Goal: Find contact information: Find contact information

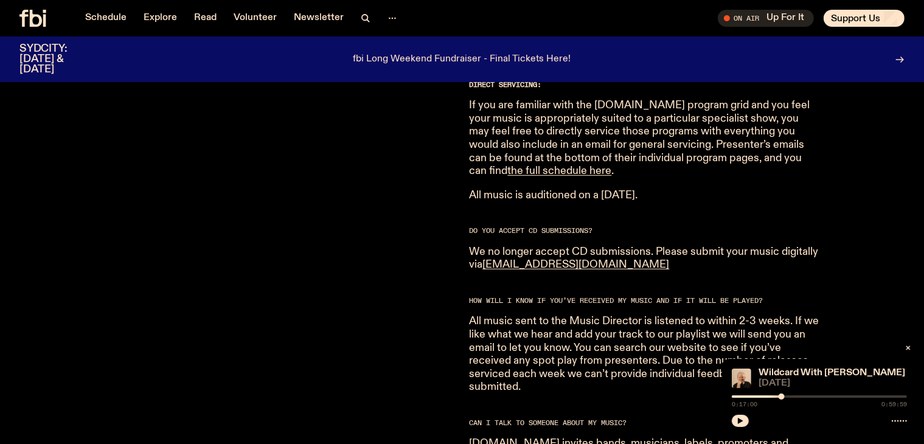
scroll to position [845, 0]
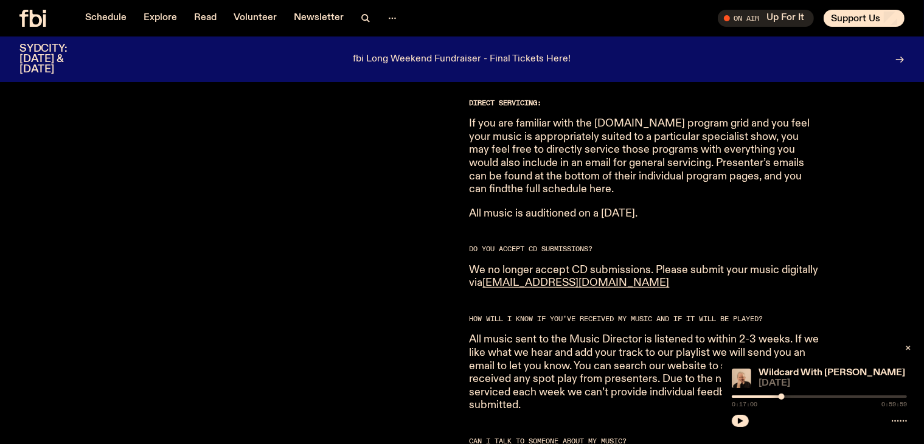
click at [520, 184] on link "the full schedule here" at bounding box center [560, 189] width 104 height 11
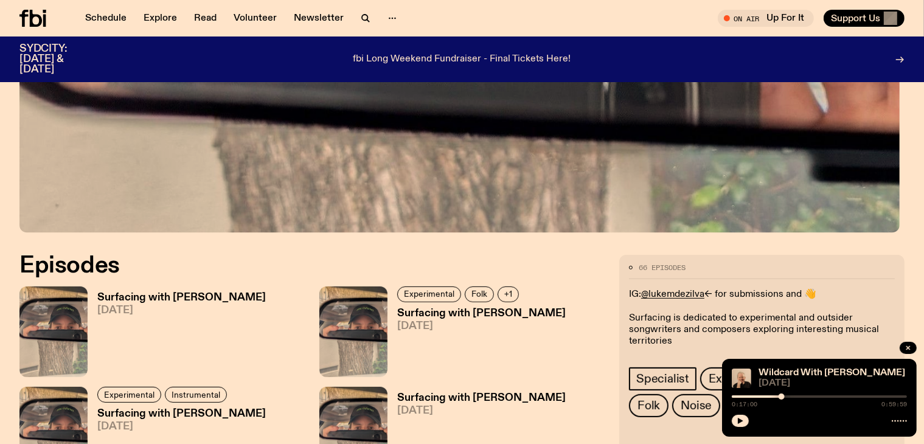
scroll to position [660, 0]
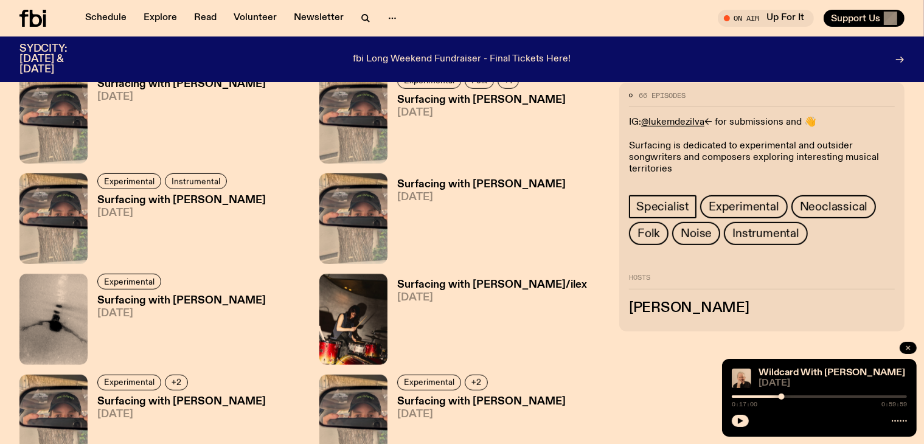
click at [912, 342] on button "button" at bounding box center [908, 348] width 17 height 12
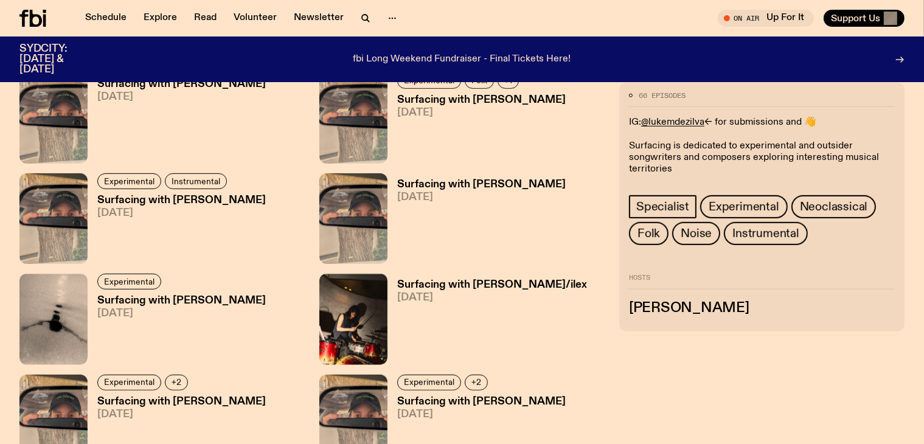
click at [745, 117] on p "IG: @lukemdezilva <- for submissions and 👋 Surfacing is dedicated to experiment…" at bounding box center [762, 146] width 266 height 58
click at [705, 121] on link "@lukemdezilva" at bounding box center [672, 122] width 63 height 10
